Goal: Transaction & Acquisition: Obtain resource

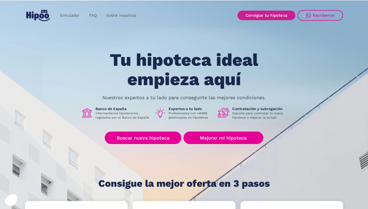
click at [261, 14] on link "Consigue tu hipoteca" at bounding box center [267, 16] width 58 height 10
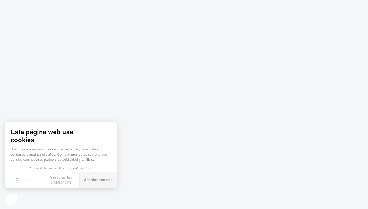
click at [95, 179] on button "Aceptar cookies" at bounding box center [98, 180] width 37 height 16
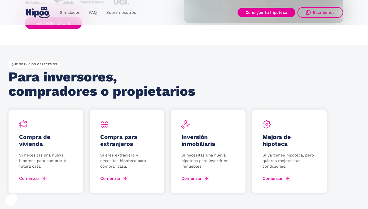
scroll to position [652, 0]
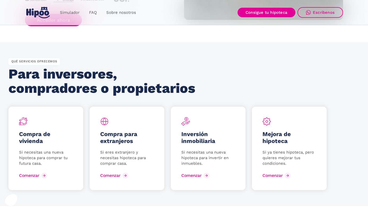
click at [69, 89] on h2 "Para inversores, compradores o propietarios" at bounding box center [103, 81] width 190 height 29
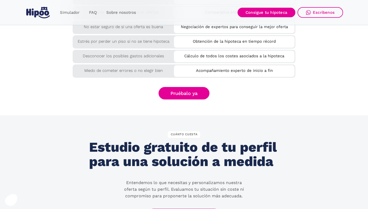
scroll to position [882, 0]
